Goal: Task Accomplishment & Management: Use online tool/utility

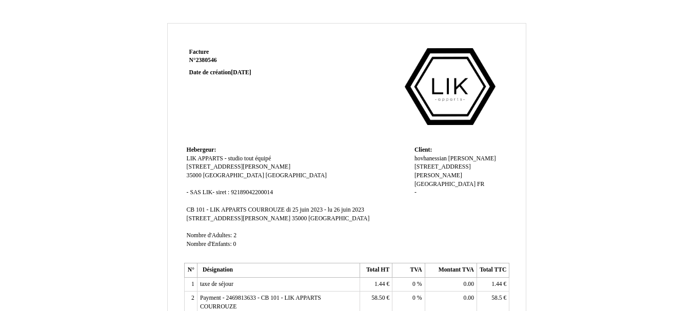
scroll to position [55, 0]
click at [453, 158] on span "[PERSON_NAME]" at bounding box center [473, 158] width 48 height 7
click at [431, 159] on span "hovhanessian" at bounding box center [431, 158] width 32 height 7
type input "h"
type input "MRM AUTO"
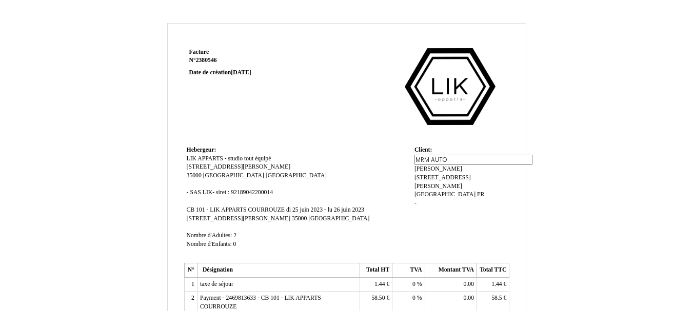
drag, startPoint x: 459, startPoint y: 160, endPoint x: 445, endPoint y: 160, distance: 14.4
click at [445, 160] on input "MRM AUTO" at bounding box center [474, 160] width 118 height 11
type textarea "O"
drag, startPoint x: 449, startPoint y: 161, endPoint x: 432, endPoint y: 161, distance: 16.9
click at [432, 161] on input "MRM AUTO" at bounding box center [474, 160] width 118 height 11
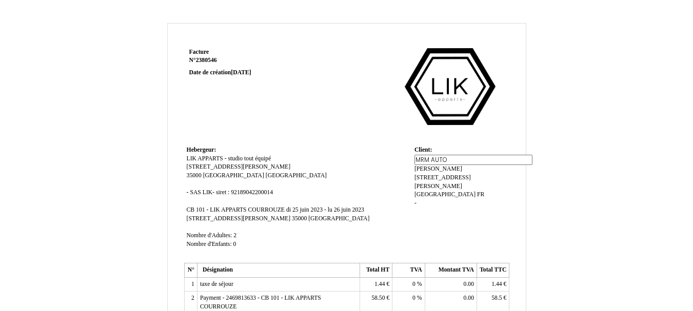
type input "MRM"
click at [501, 161] on div "hovhanessian hovhanessian martin martin 7 rue Gustave Eiffel 7 rue Gustave Eiff…" at bounding box center [461, 180] width 92 height 51
click at [440, 157] on span "martin" at bounding box center [455, 158] width 48 height 7
drag, startPoint x: 457, startPoint y: 157, endPoint x: 424, endPoint y: 158, distance: 32.3
click at [424, 158] on div "MRM MRM martin martin 7 rue Gustave Eiffel 7 rue Gustave Eiffel Rennes Rennes F…" at bounding box center [461, 186] width 92 height 62
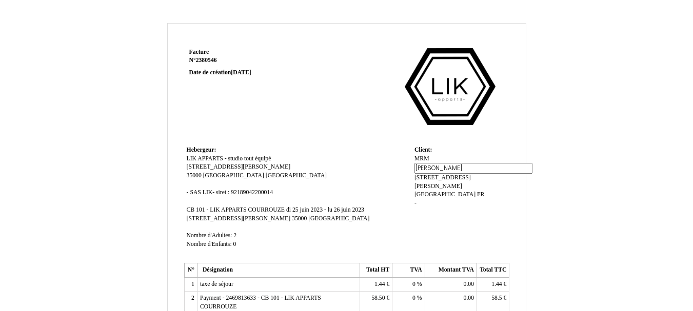
paste input "AUTO"
type input "AUTO"
click at [470, 204] on td "Client: Client: MRM MRM martin martin 7 rue Gustave Eiffel 7 rue Gustave Eiffel…" at bounding box center [461, 202] width 98 height 117
